Goal: Communication & Community: Answer question/provide support

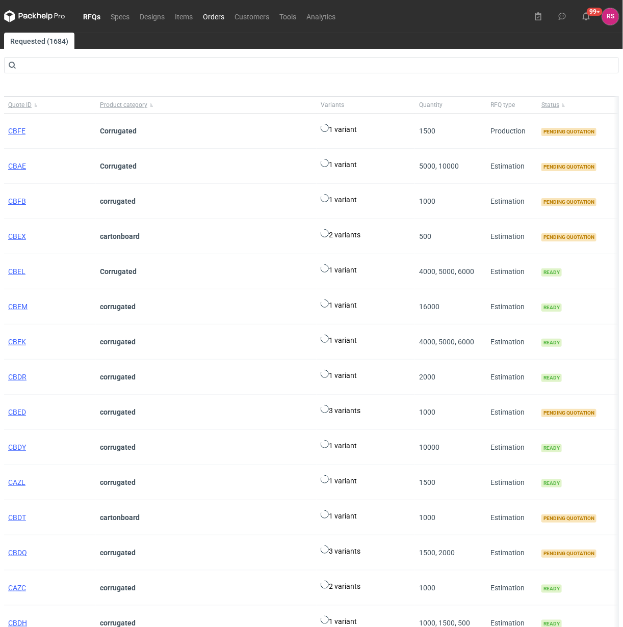
click at [214, 16] on link "Orders" at bounding box center [214, 16] width 32 height 12
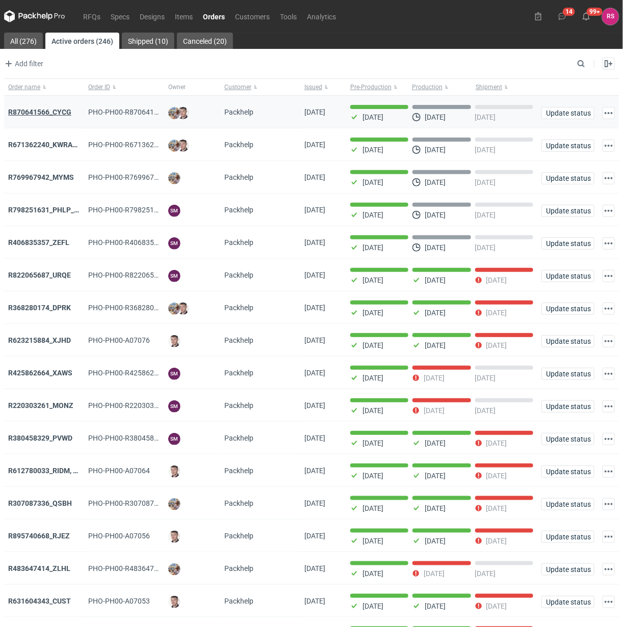
click at [51, 113] on strong "R870641566_CYCG" at bounding box center [39, 112] width 63 height 8
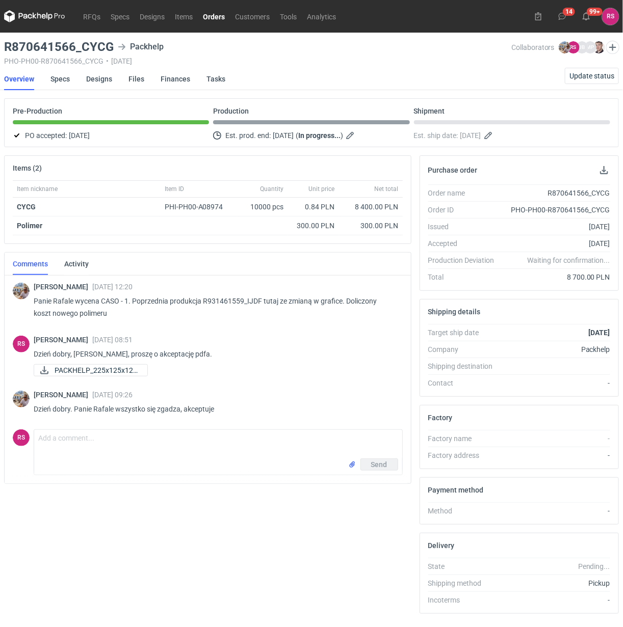
click at [210, 19] on link "Orders" at bounding box center [214, 16] width 32 height 12
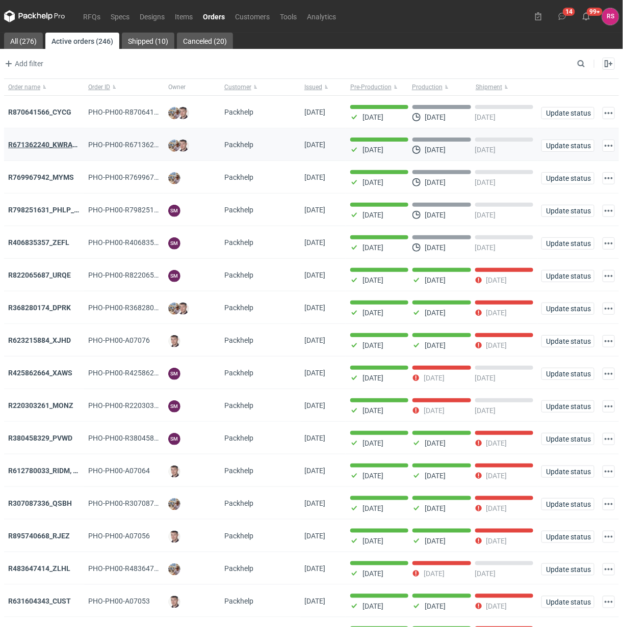
click at [52, 146] on strong "R671362240_KWRA_QIOQ_ZFHA" at bounding box center [61, 145] width 106 height 8
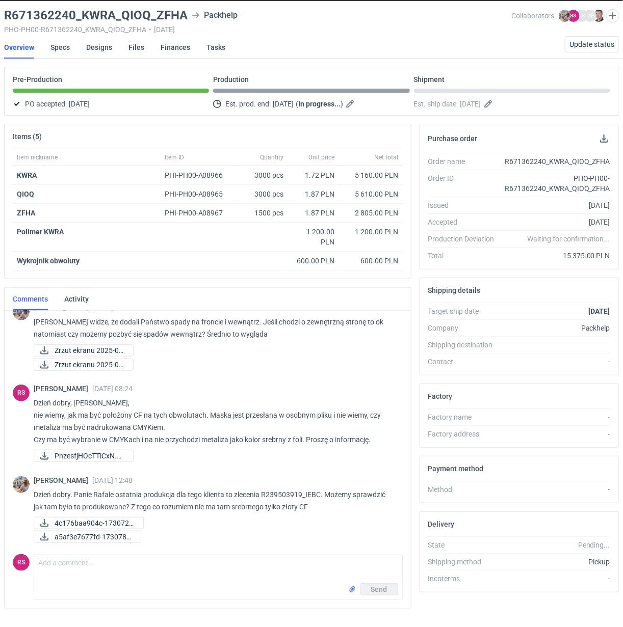
scroll to position [57, 0]
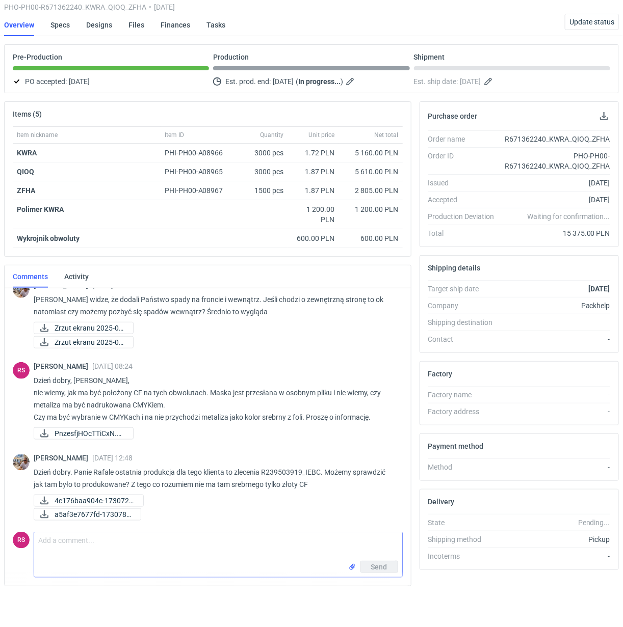
click at [135, 546] on textarea "Comment message" at bounding box center [218, 546] width 368 height 29
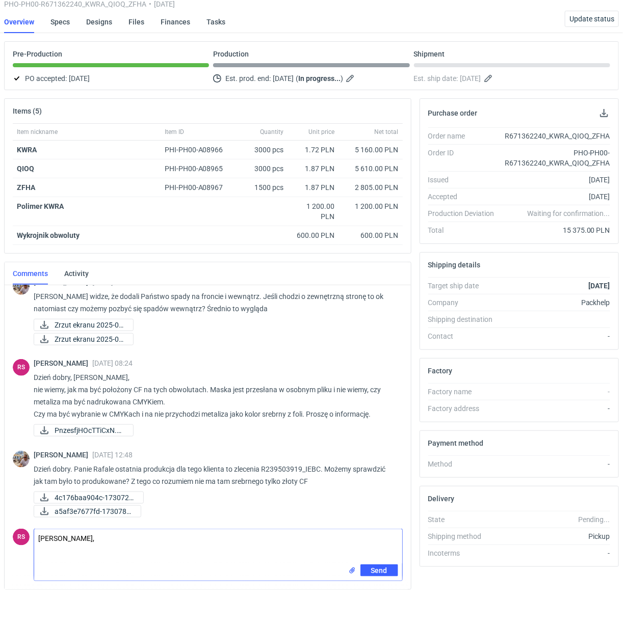
paste textarea "Złoty kolor ustawiony jak przy poprzedniej obwolucie CVUT"
click at [146, 531] on textarea "[PERSON_NAME], Złoty kolor ustawiony jak przy poprzedniej obwolucie CVUT" at bounding box center [218, 546] width 368 height 35
type textarea "[PERSON_NAME], złoty kolor ustawiony jak przy poprzedniej obwolucie CVUT"
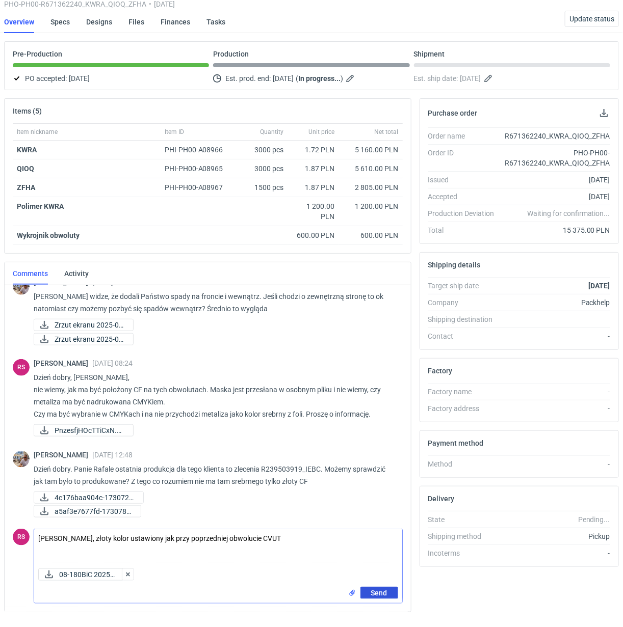
click at [381, 590] on span "Send" at bounding box center [379, 593] width 16 height 7
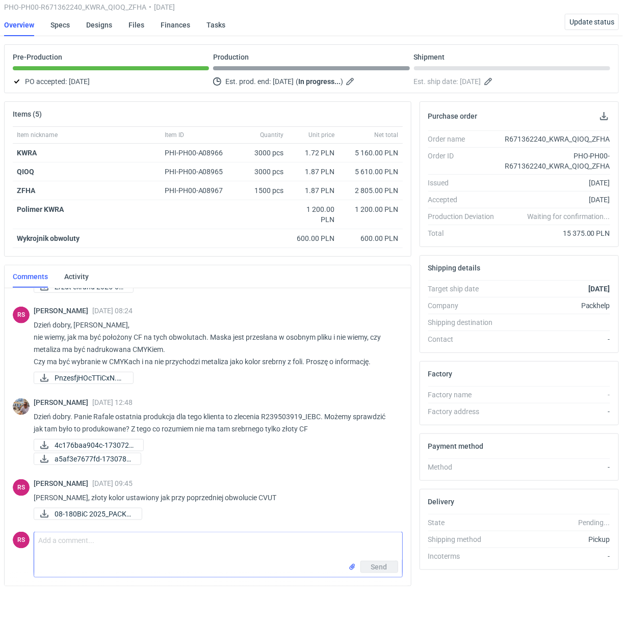
scroll to position [395, 0]
